Goal: Task Accomplishment & Management: Manage account settings

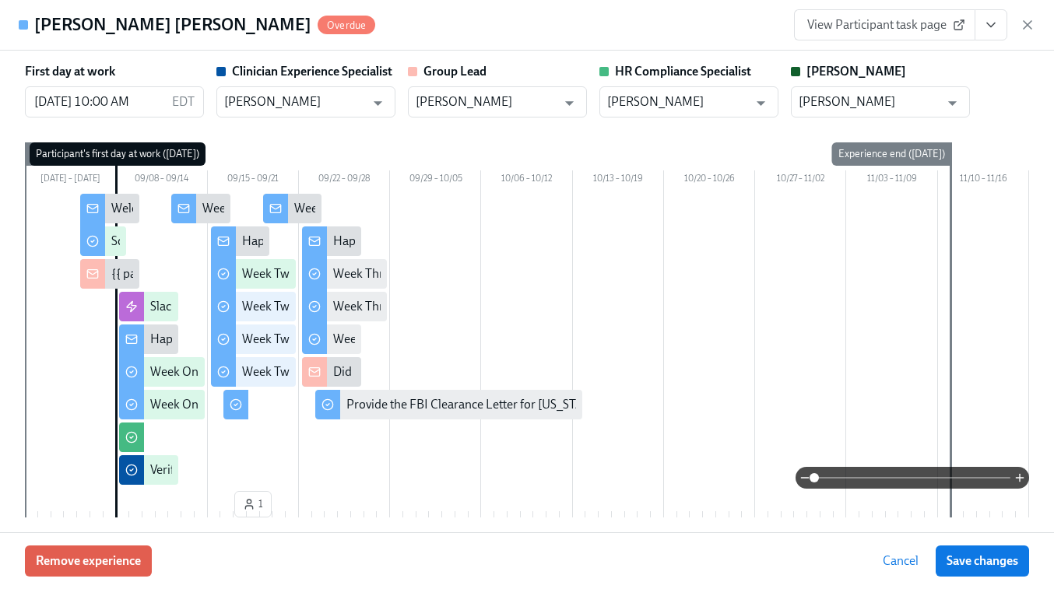
scroll to position [476, 0]
click at [1029, 26] on icon "button" at bounding box center [1027, 25] width 8 height 8
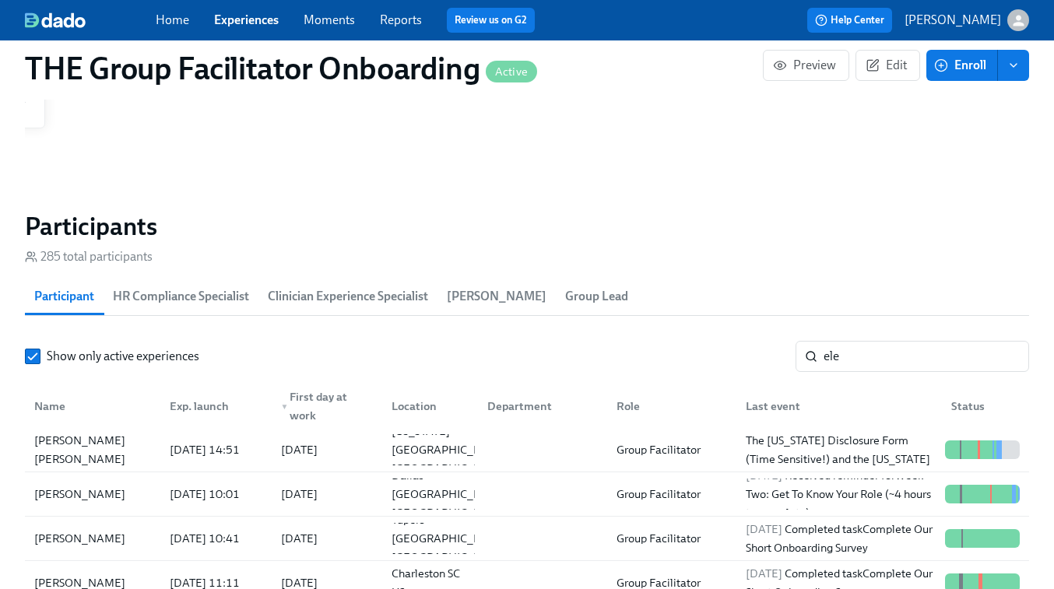
click at [256, 23] on link "Experiences" at bounding box center [246, 19] width 65 height 15
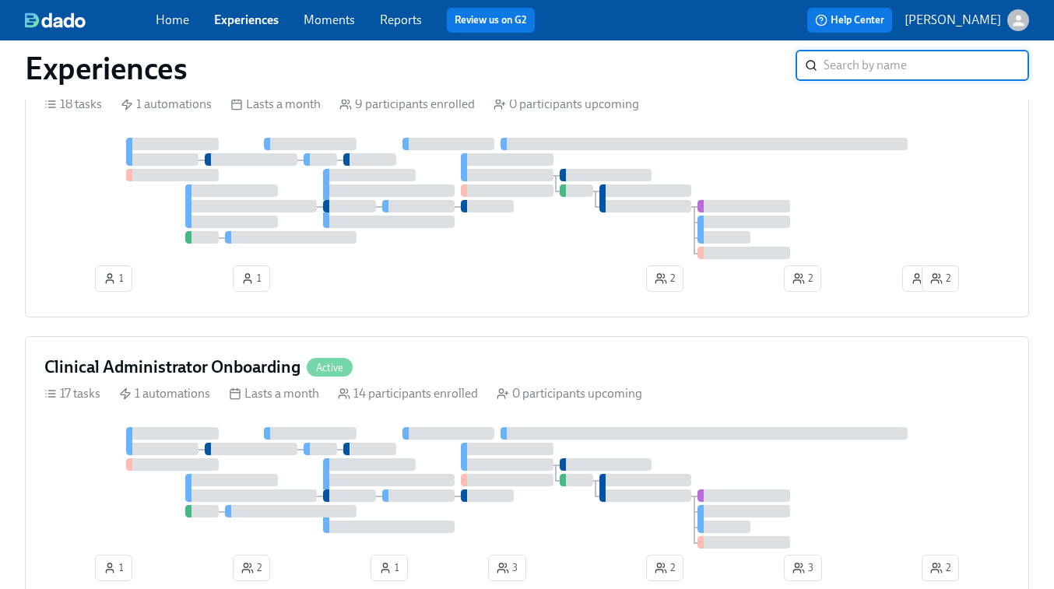
scroll to position [861, 0]
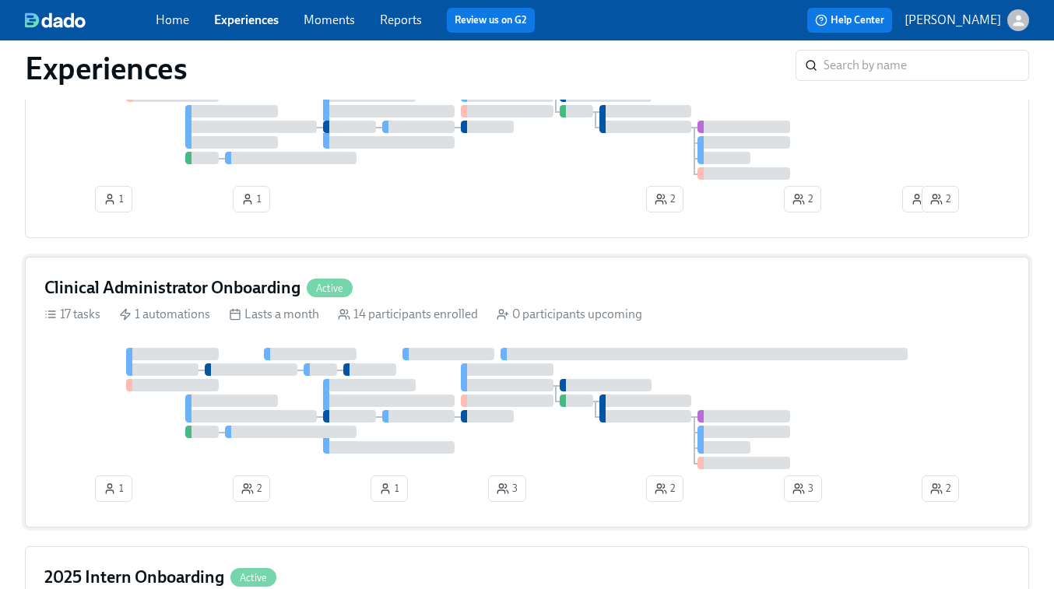
click at [806, 360] on div at bounding box center [703, 354] width 407 height 12
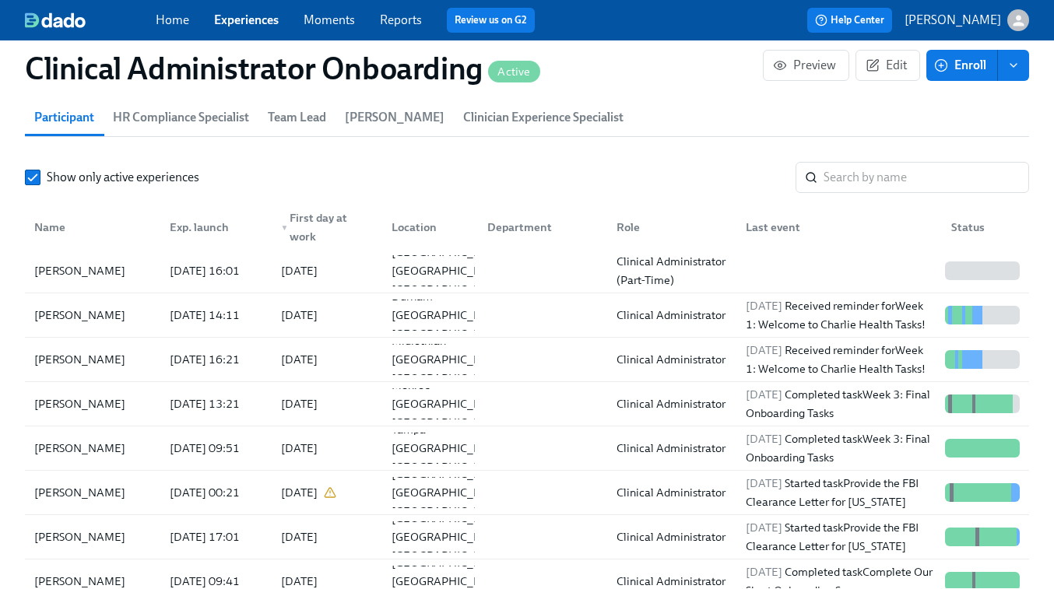
scroll to position [1390, 0]
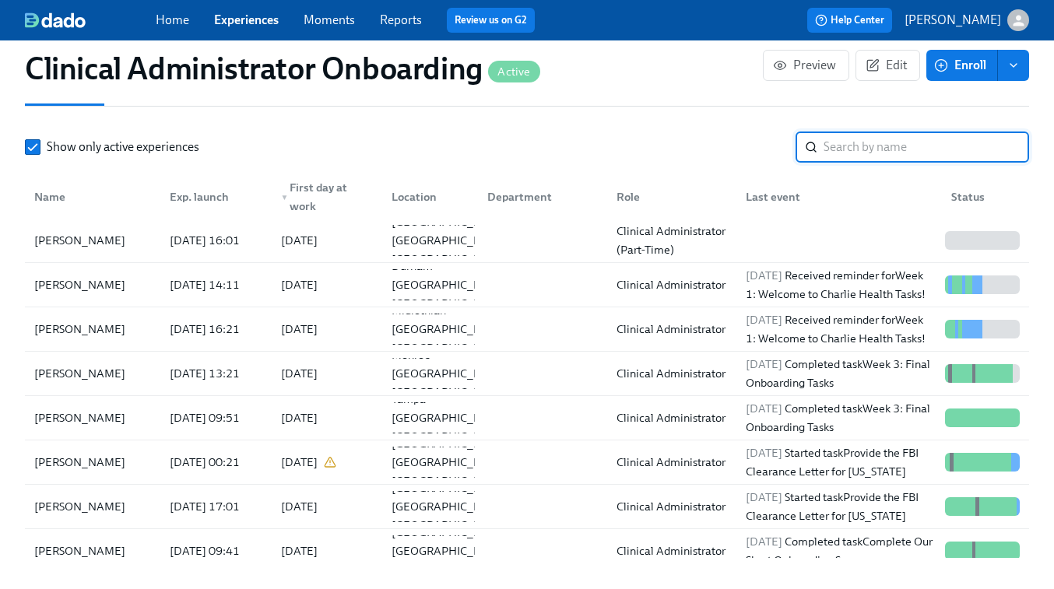
click at [840, 139] on input "search" at bounding box center [925, 147] width 205 height 31
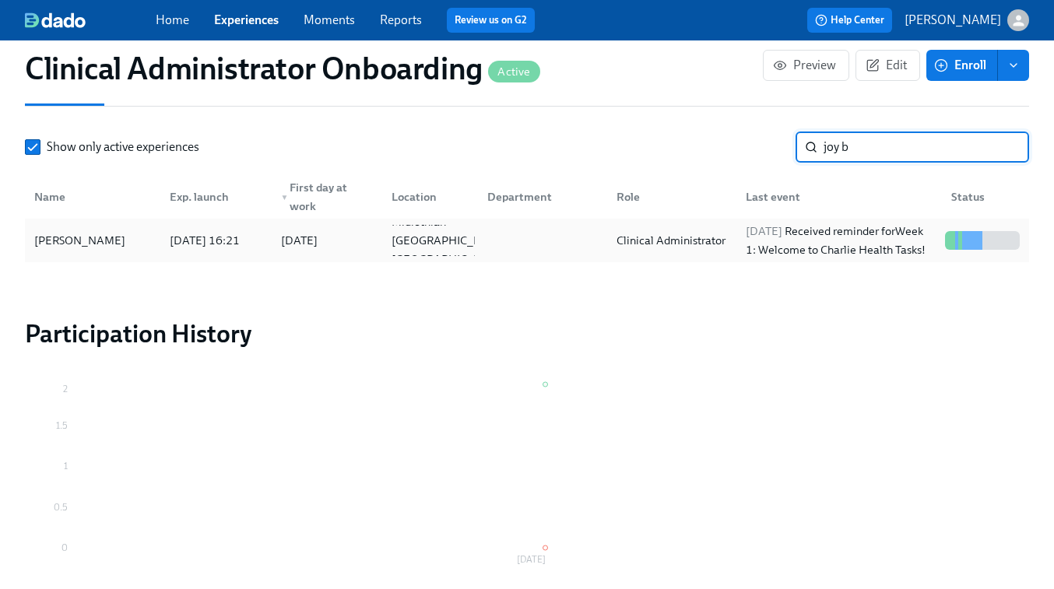
type input "joy b"
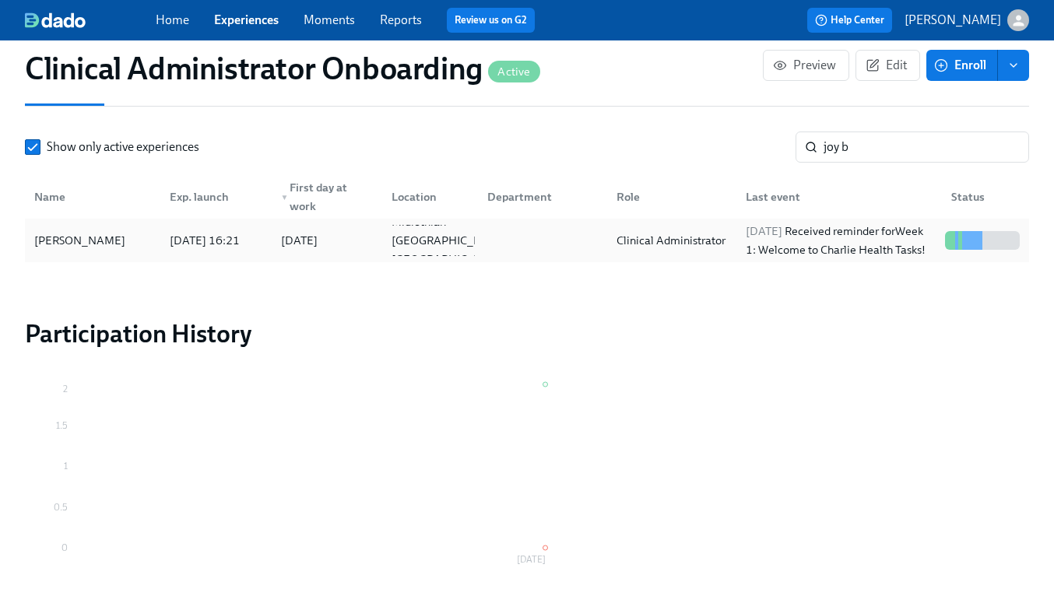
click at [704, 248] on div "Clinical Administrator" at bounding box center [670, 240] width 121 height 19
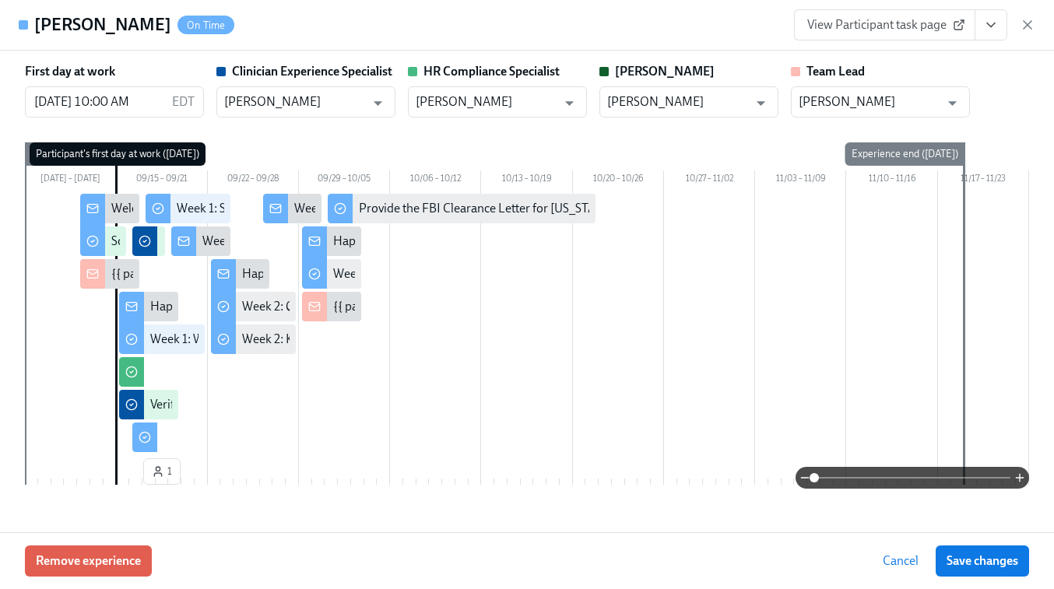
click at [887, 34] on link "View Participant task page" at bounding box center [884, 24] width 181 height 31
click at [1022, 23] on icon "button" at bounding box center [1028, 25] width 16 height 16
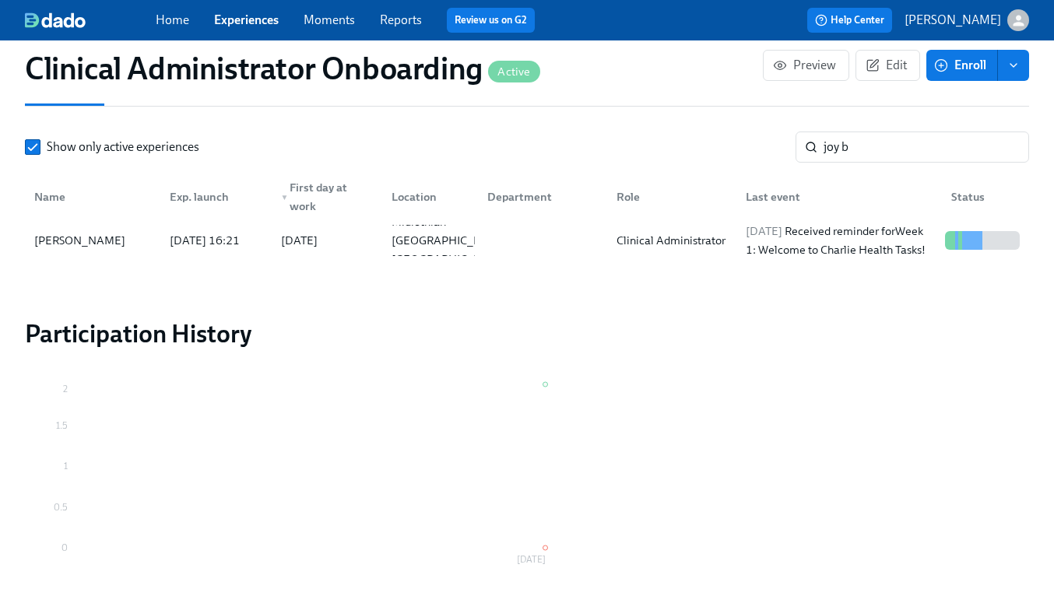
click at [256, 19] on link "Experiences" at bounding box center [246, 19] width 65 height 15
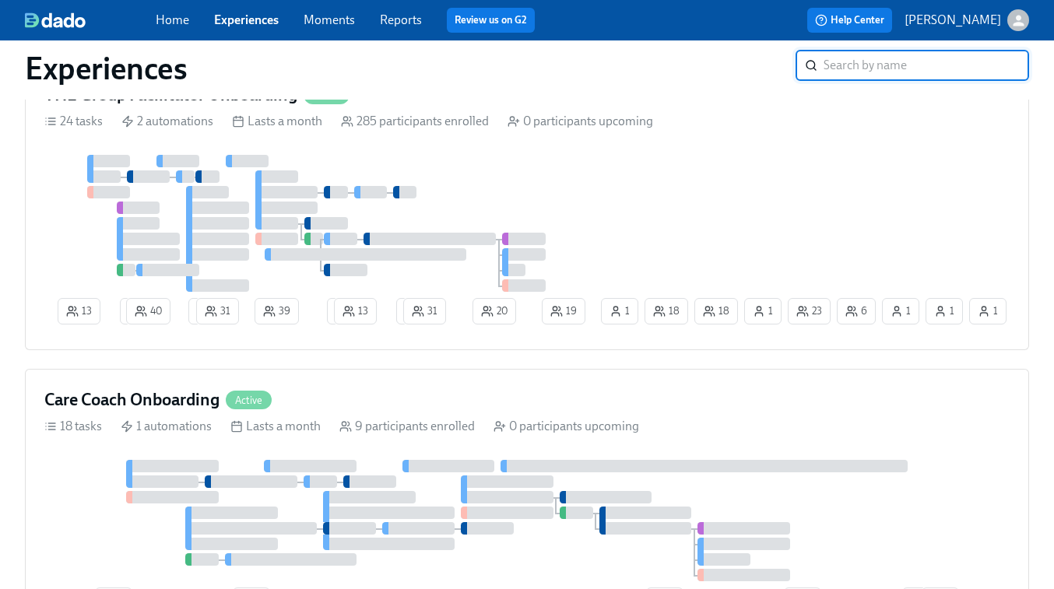
scroll to position [447, 0]
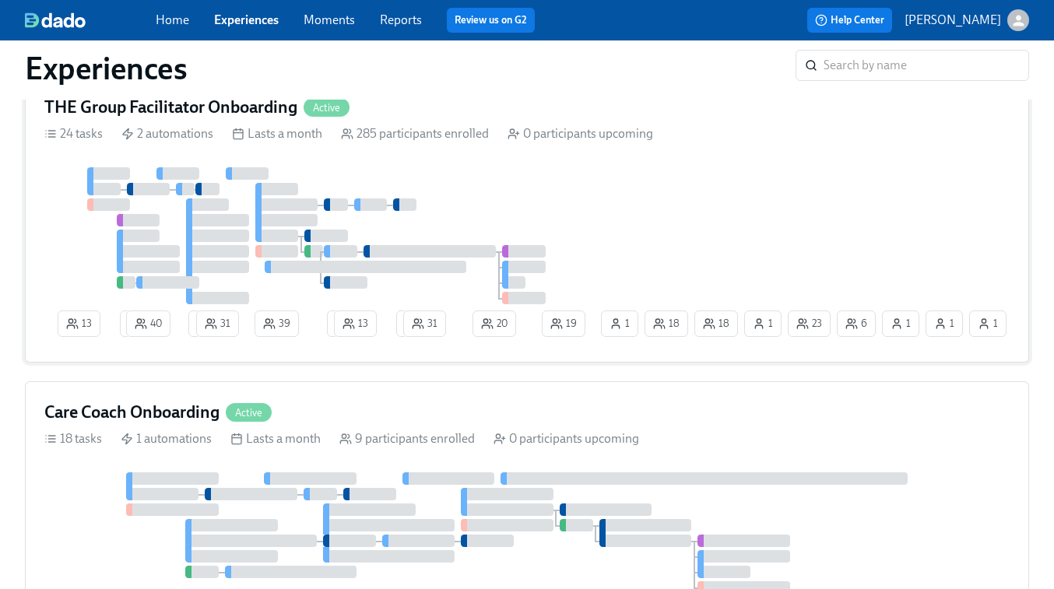
click at [679, 180] on div "13 2 40 3 31 39 2 13 2 31 20 6 1 23 18 1 1 1 18 19 1" at bounding box center [526, 255] width 965 height 176
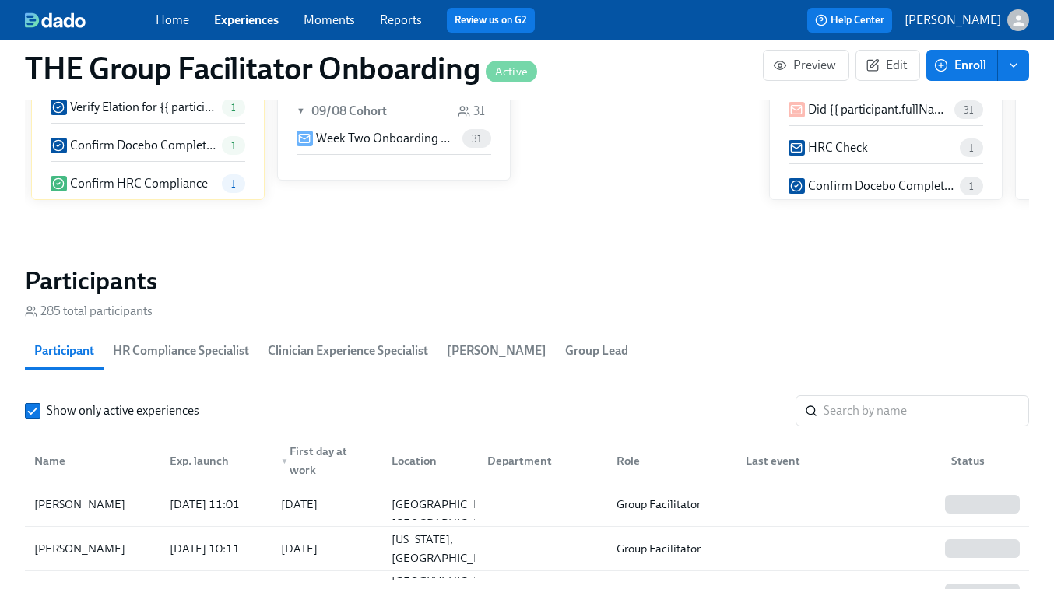
scroll to position [1251, 0]
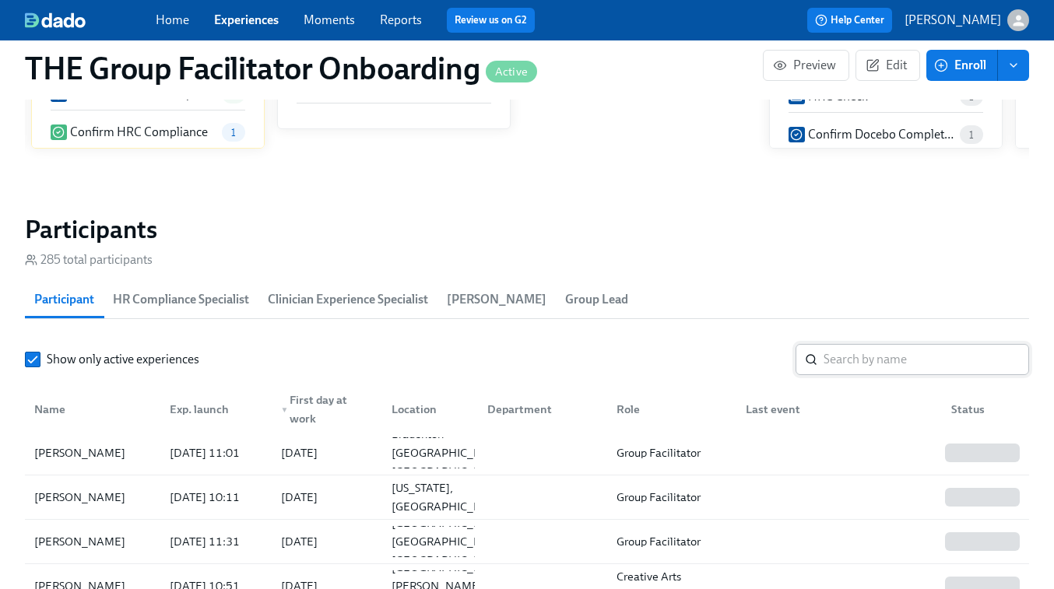
click at [844, 350] on input "search" at bounding box center [925, 359] width 205 height 31
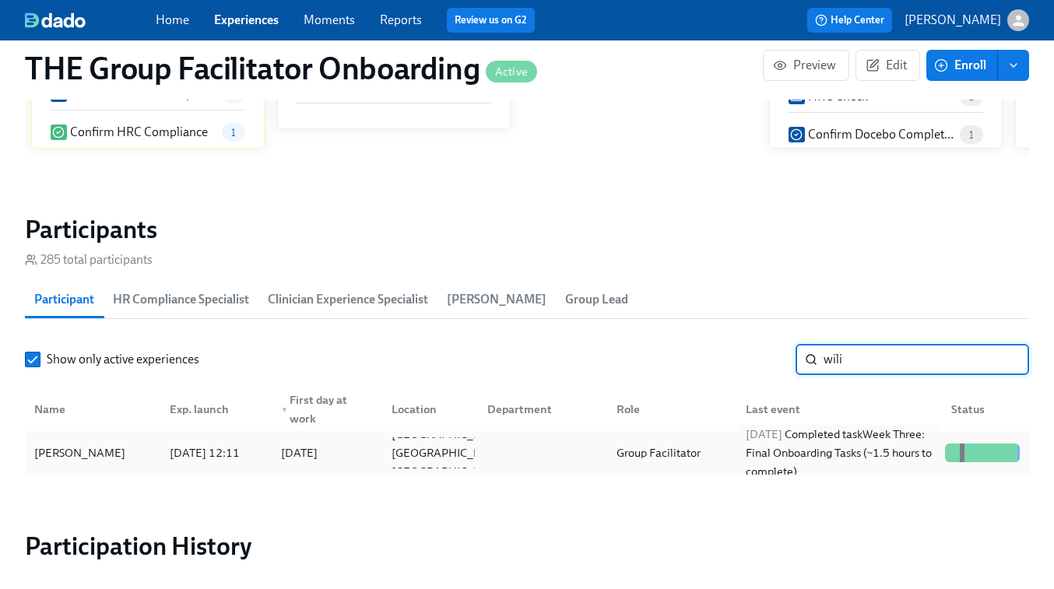
type input "wili"
click at [755, 452] on div "[DATE] Completed task Week Three: Final Onboarding Tasks (~1.5 hours to complet…" at bounding box center [838, 453] width 199 height 56
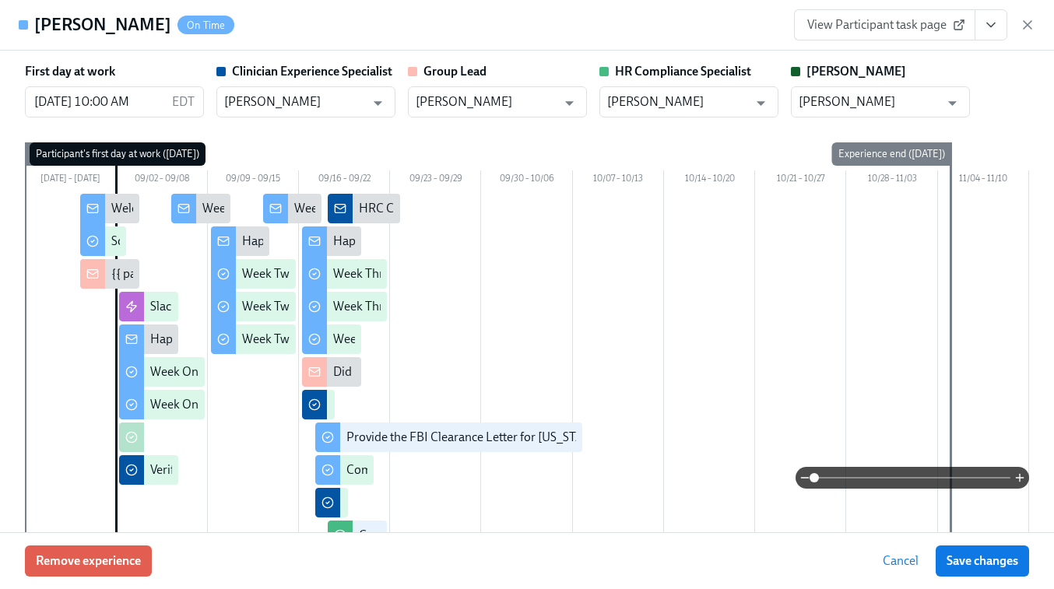
click at [841, 26] on span "View Participant task page" at bounding box center [884, 25] width 155 height 16
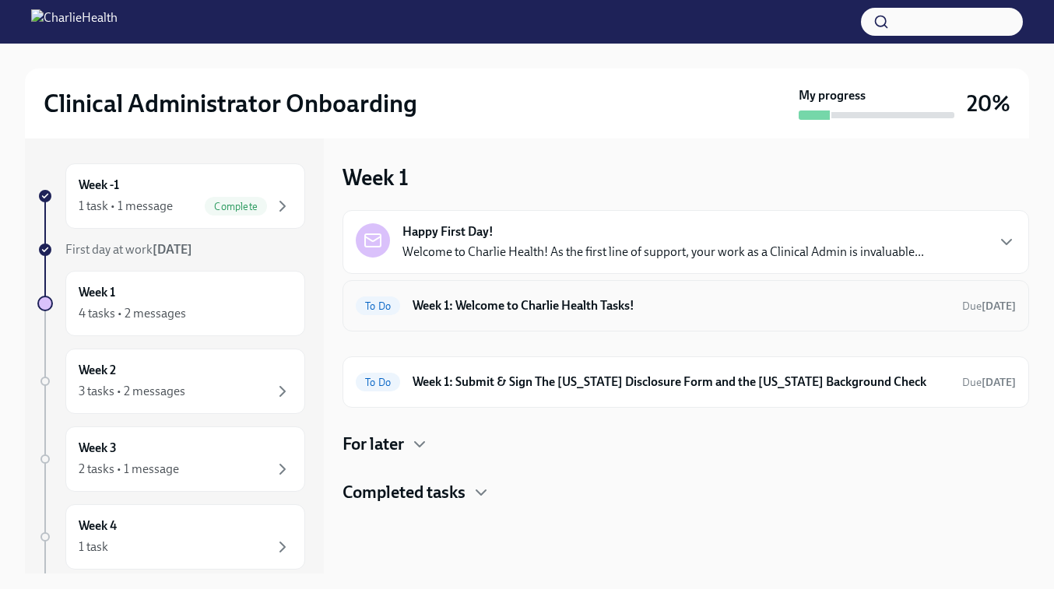
click at [599, 307] on h6 "Week 1: Welcome to Charlie Health Tasks!" at bounding box center [680, 305] width 537 height 17
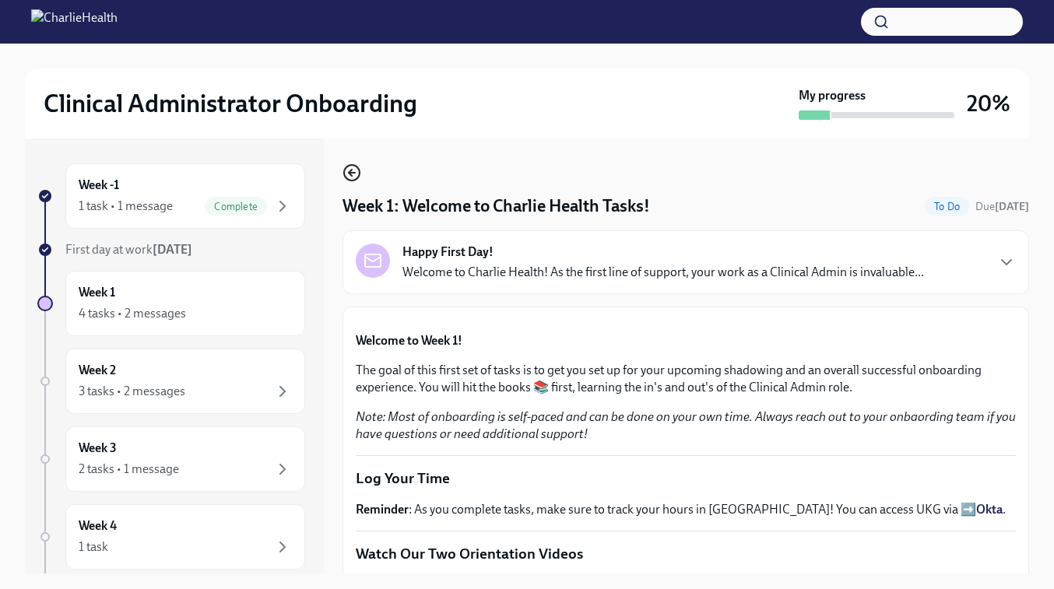
click at [348, 178] on icon "button" at bounding box center [351, 172] width 19 height 19
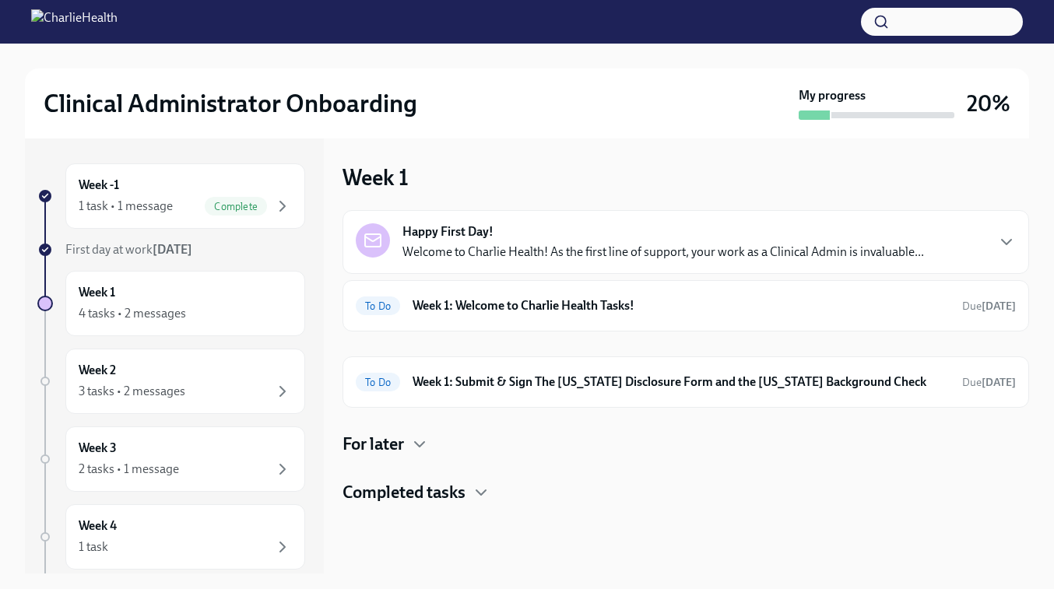
click at [411, 497] on h4 "Completed tasks" at bounding box center [403, 492] width 123 height 23
click at [679, 390] on h6 "Week 1: Submit & Sign The [US_STATE] Disclosure Form and the [US_STATE] Backgro…" at bounding box center [680, 382] width 537 height 17
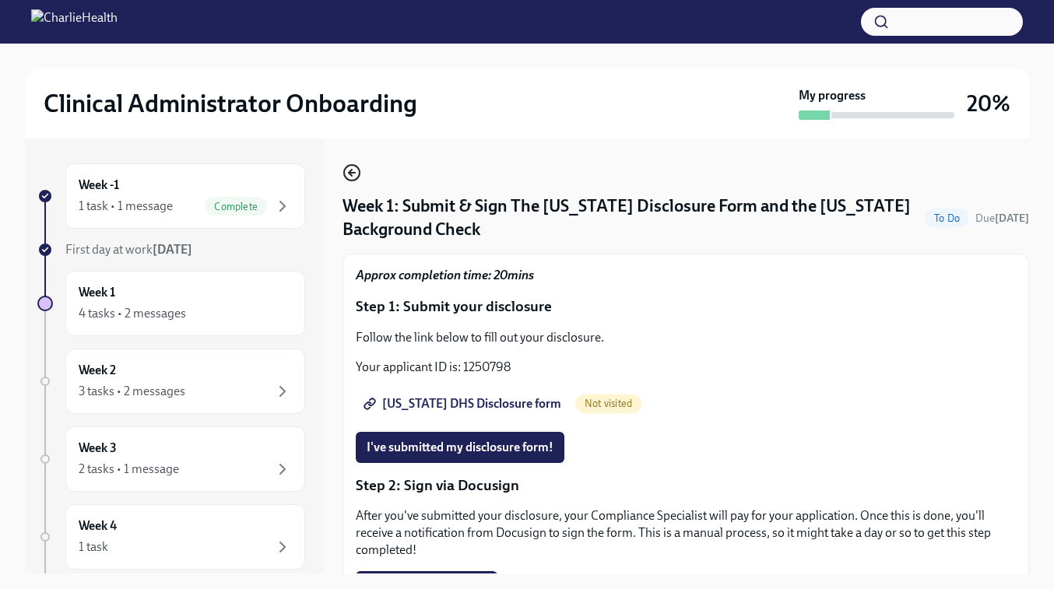
click at [360, 174] on circle "button" at bounding box center [352, 173] width 16 height 16
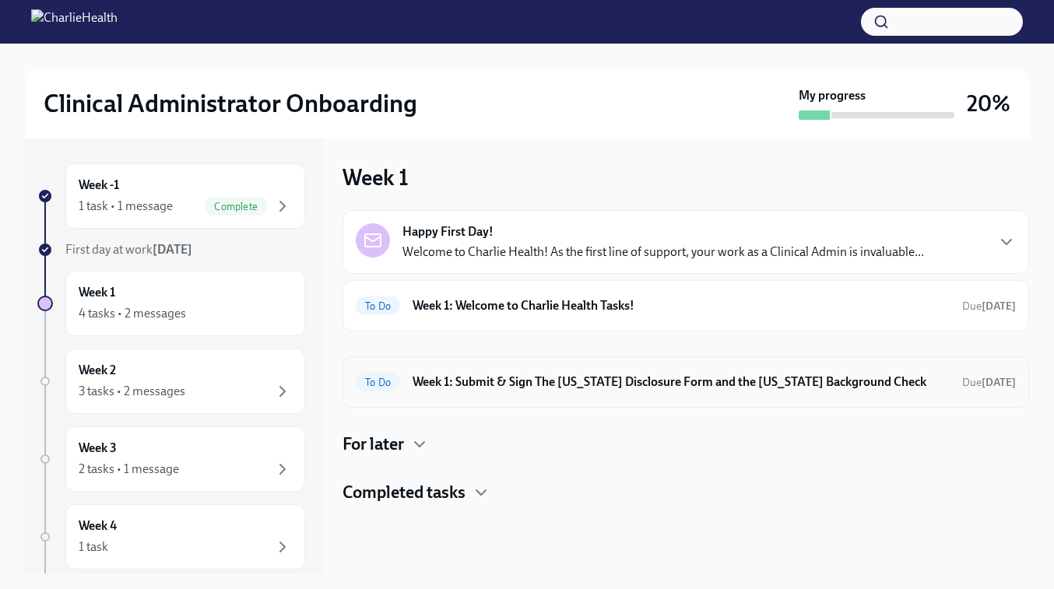
click at [507, 385] on h6 "Week 1: Submit & Sign The [US_STATE] Disclosure Form and the [US_STATE] Backgro…" at bounding box center [680, 382] width 537 height 17
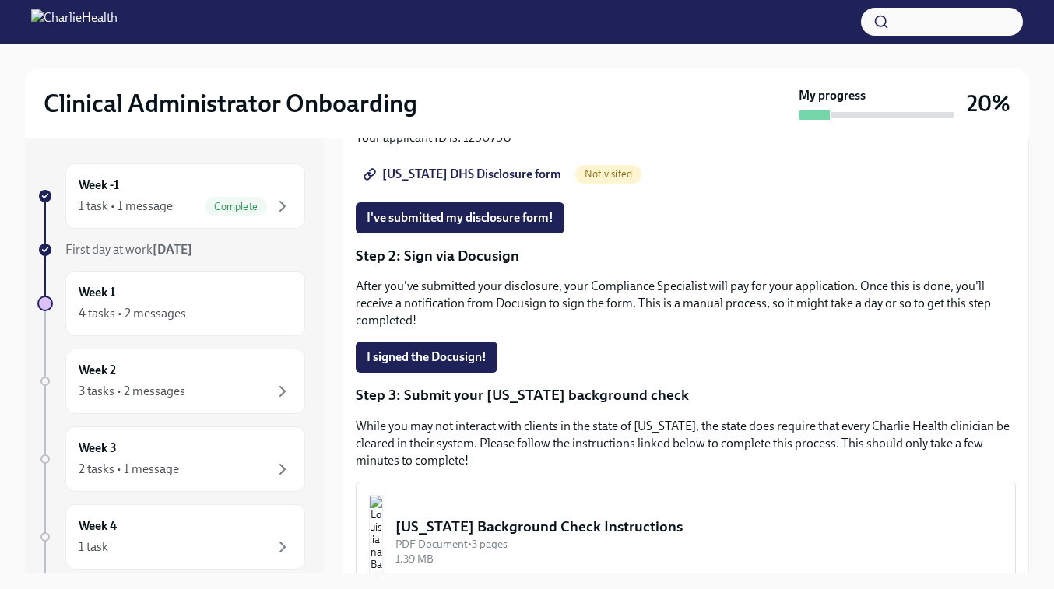
scroll to position [328, 0]
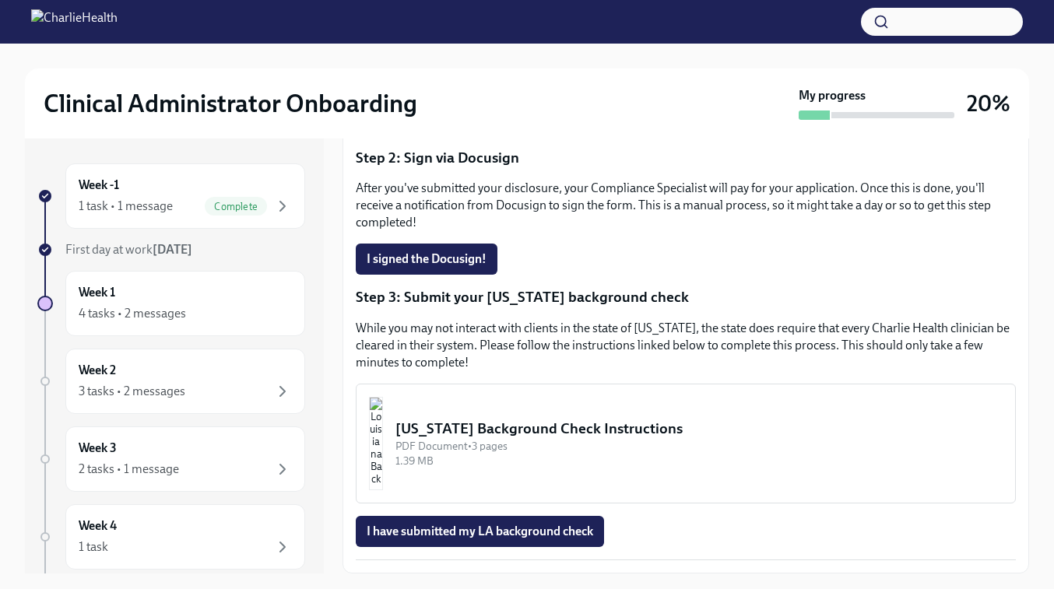
click at [491, 428] on div "Louisiana Background Check Instructions" at bounding box center [698, 429] width 607 height 20
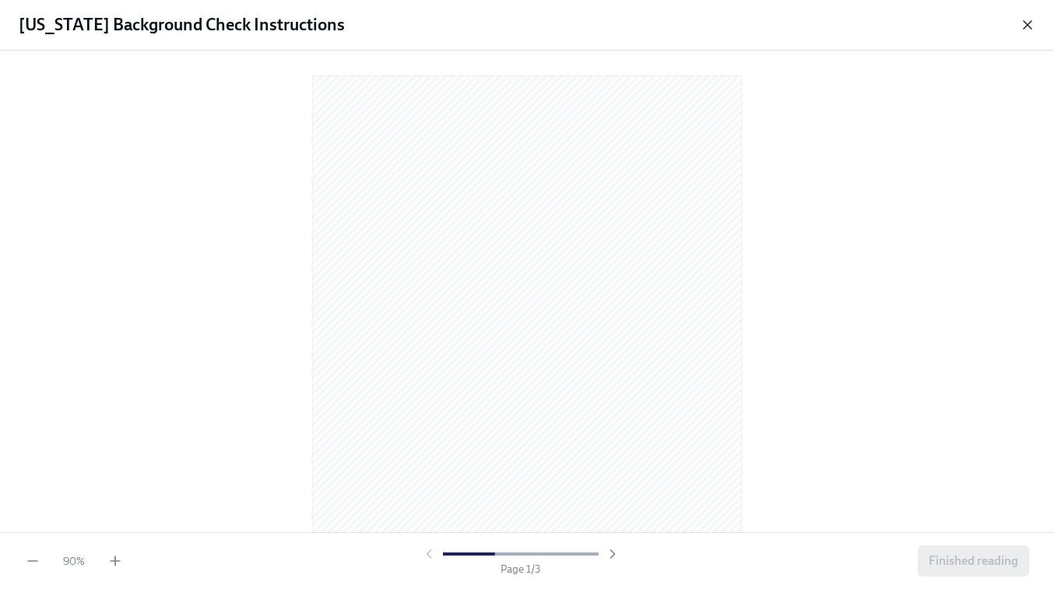
click at [1026, 27] on icon "button" at bounding box center [1028, 25] width 16 height 16
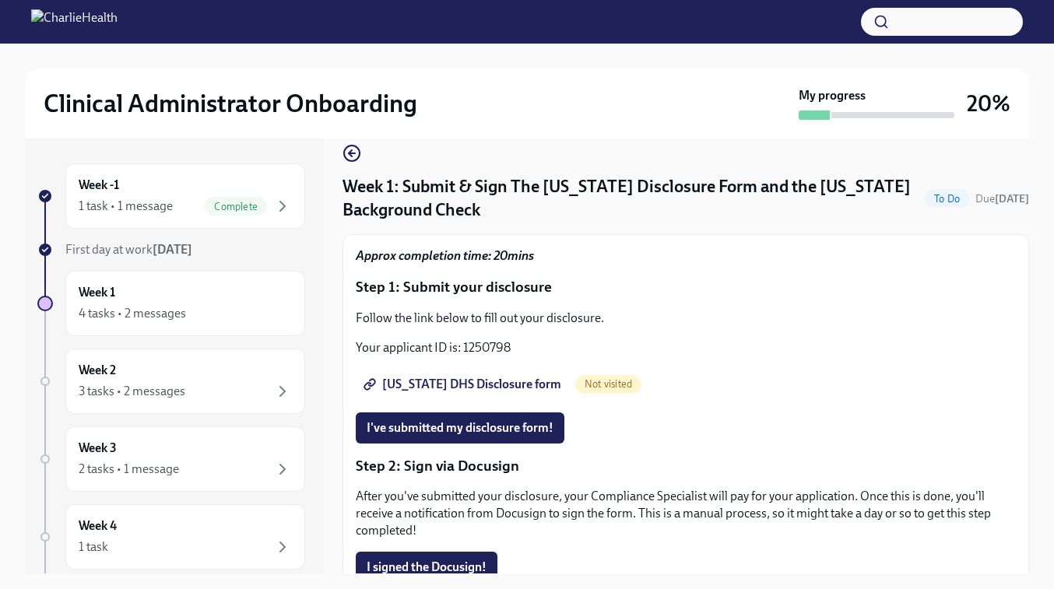
scroll to position [21, 0]
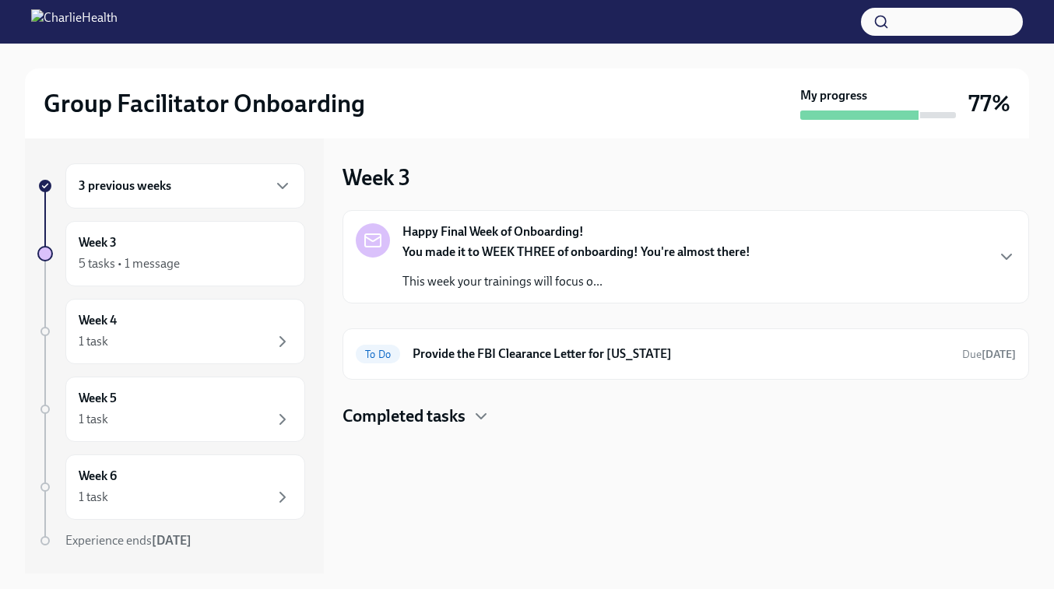
click at [155, 194] on h6 "3 previous weeks" at bounding box center [125, 185] width 93 height 17
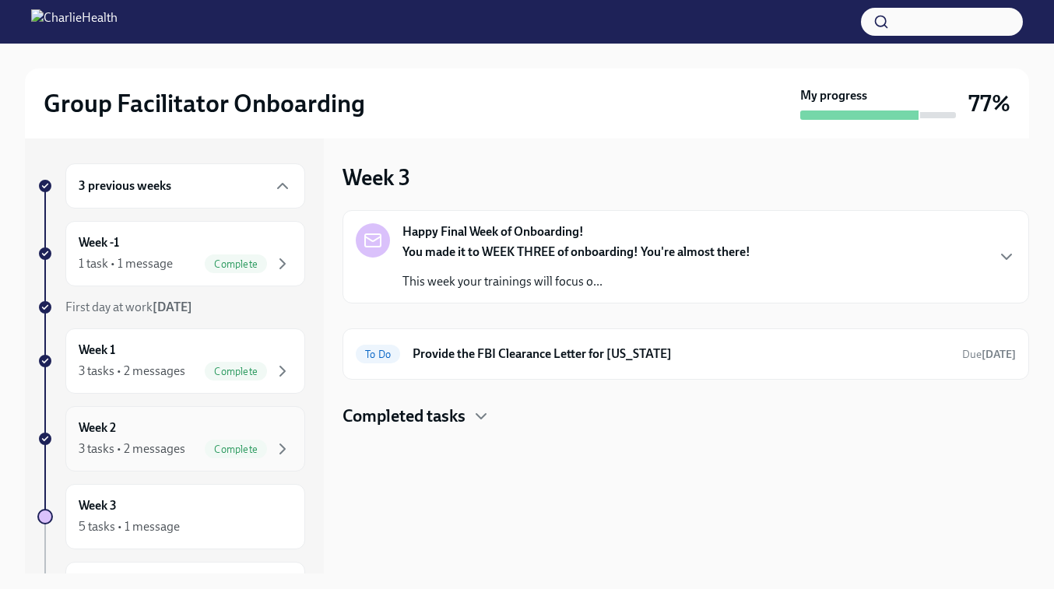
click at [158, 442] on div "3 tasks • 2 messages" at bounding box center [132, 449] width 107 height 17
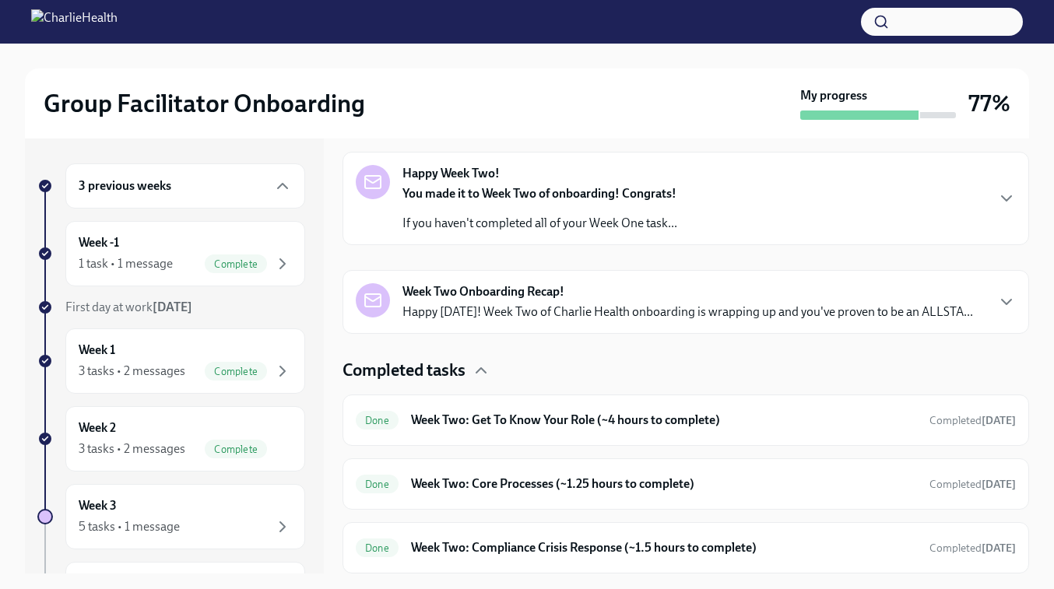
scroll to position [60, 0]
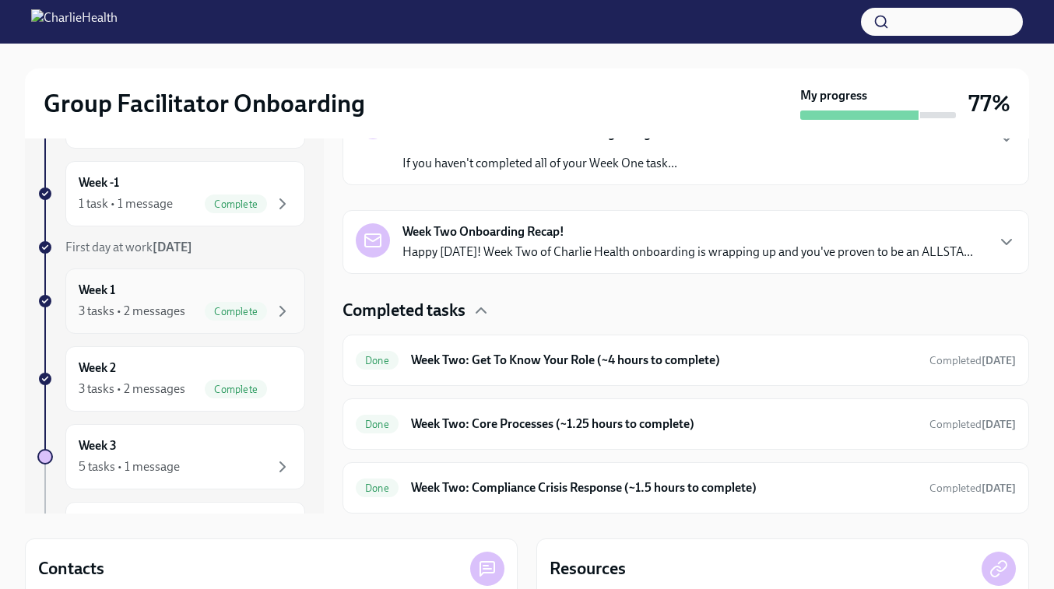
click at [151, 303] on div "3 tasks • 2 messages" at bounding box center [132, 311] width 107 height 17
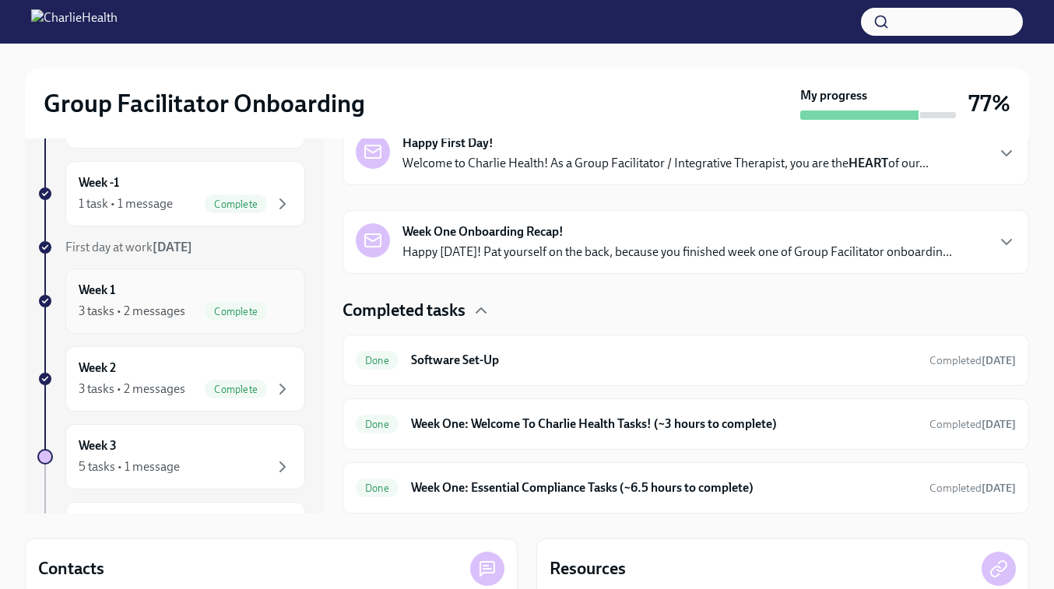
scroll to position [214, 0]
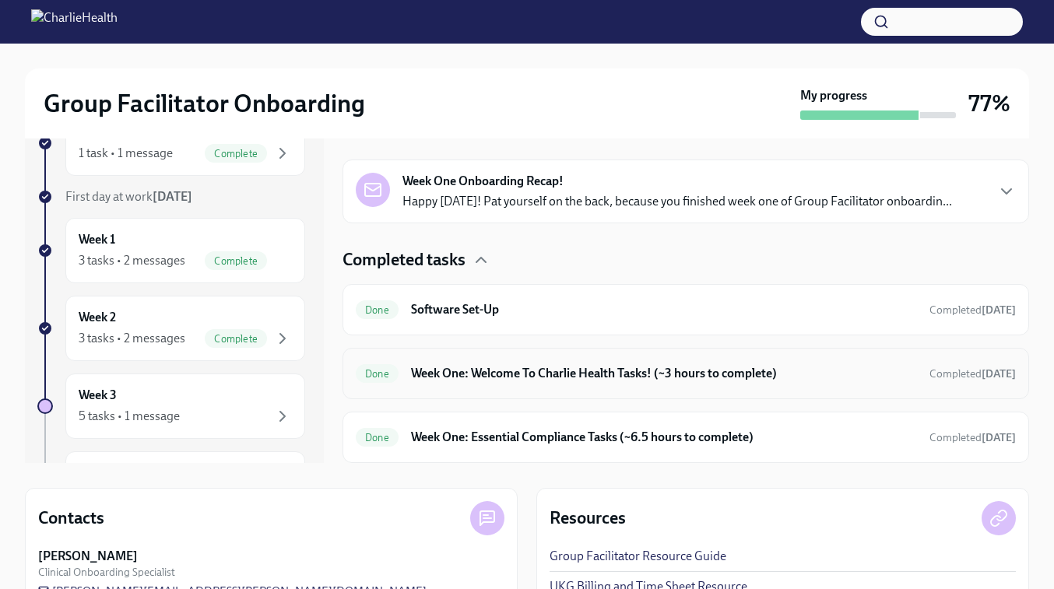
click at [551, 436] on h6 "Week One: Essential Compliance Tasks (~6.5 hours to complete)" at bounding box center [664, 437] width 506 height 17
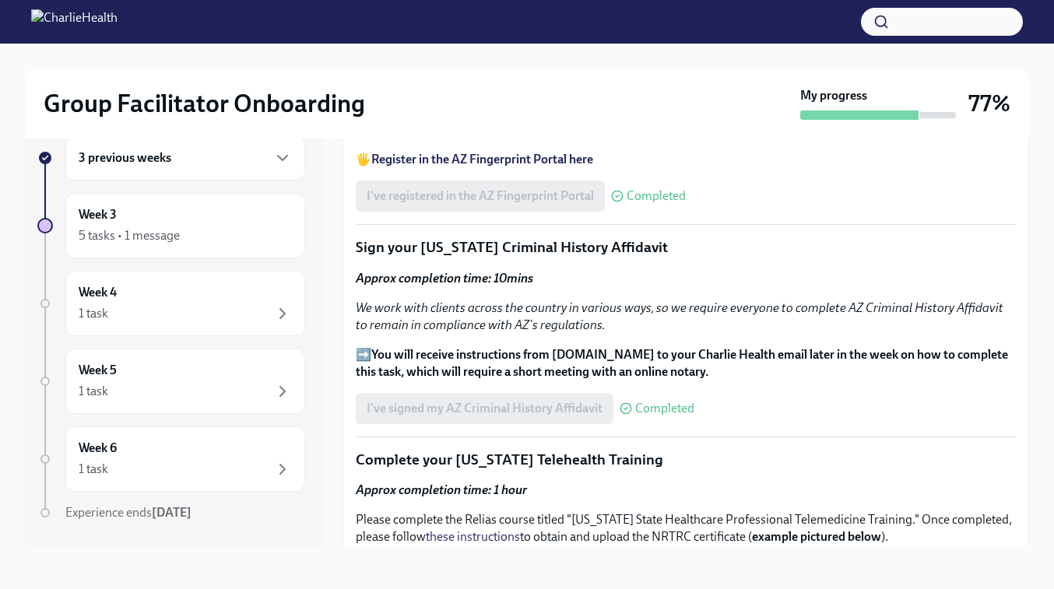
scroll to position [1765, 0]
